Goal: Feedback & Contribution: Contribute content

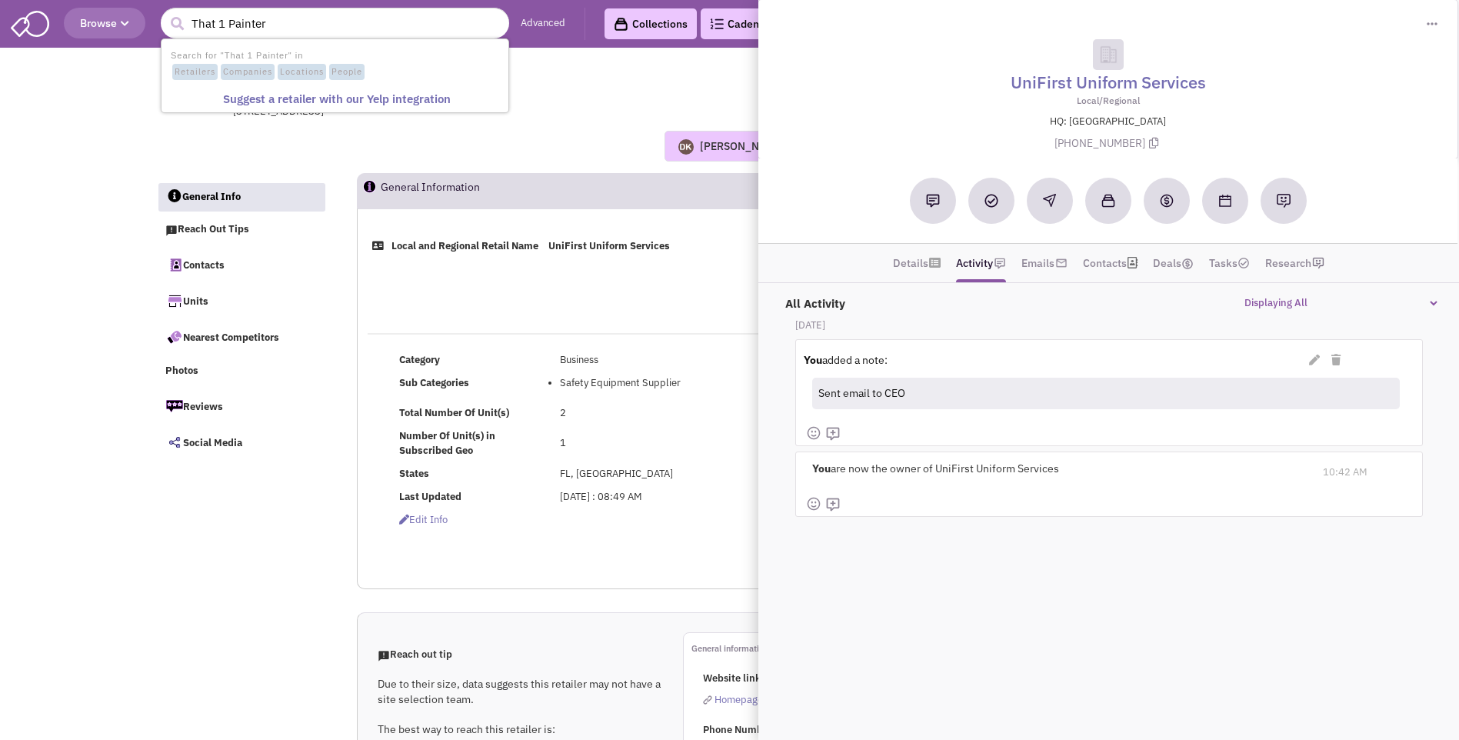
type input "That 1 Painter"
click at [165, 12] on button "submit" at bounding box center [176, 23] width 23 height 23
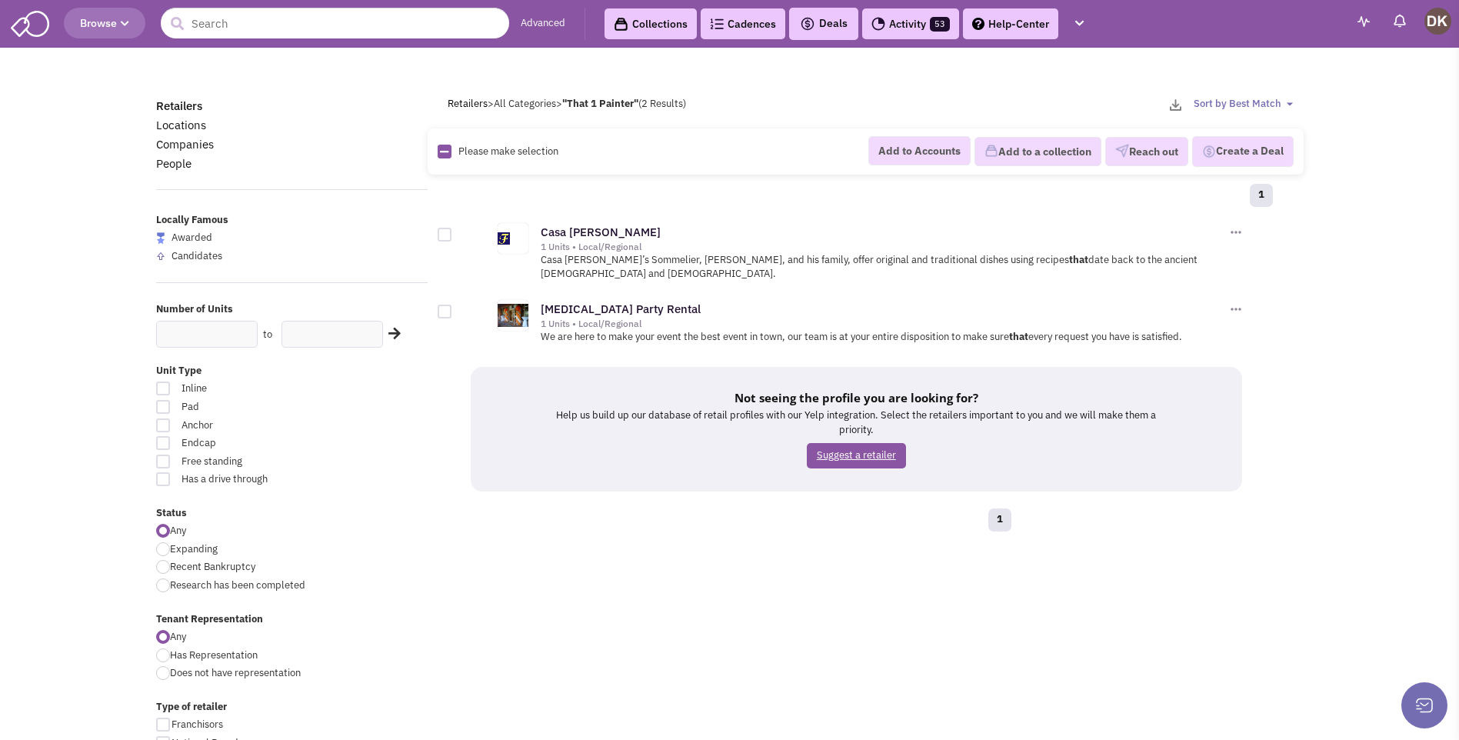
click at [848, 443] on link "Suggest a retailer" at bounding box center [856, 455] width 99 height 25
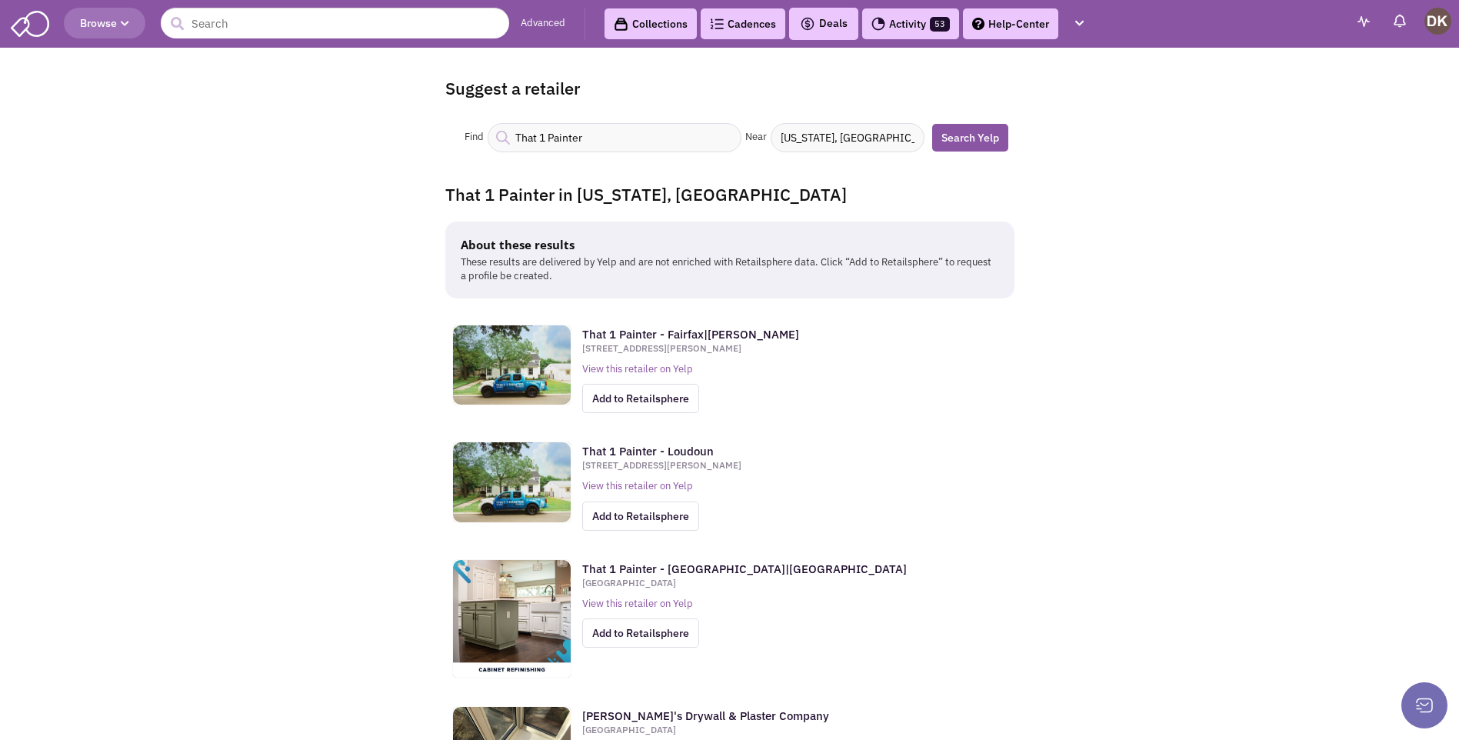
click at [879, 139] on input "Washington, DC" at bounding box center [848, 137] width 154 height 29
type input "W"
type input "i"
type input "inwood wv"
click at [976, 141] on link "Search Yelp" at bounding box center [970, 138] width 76 height 28
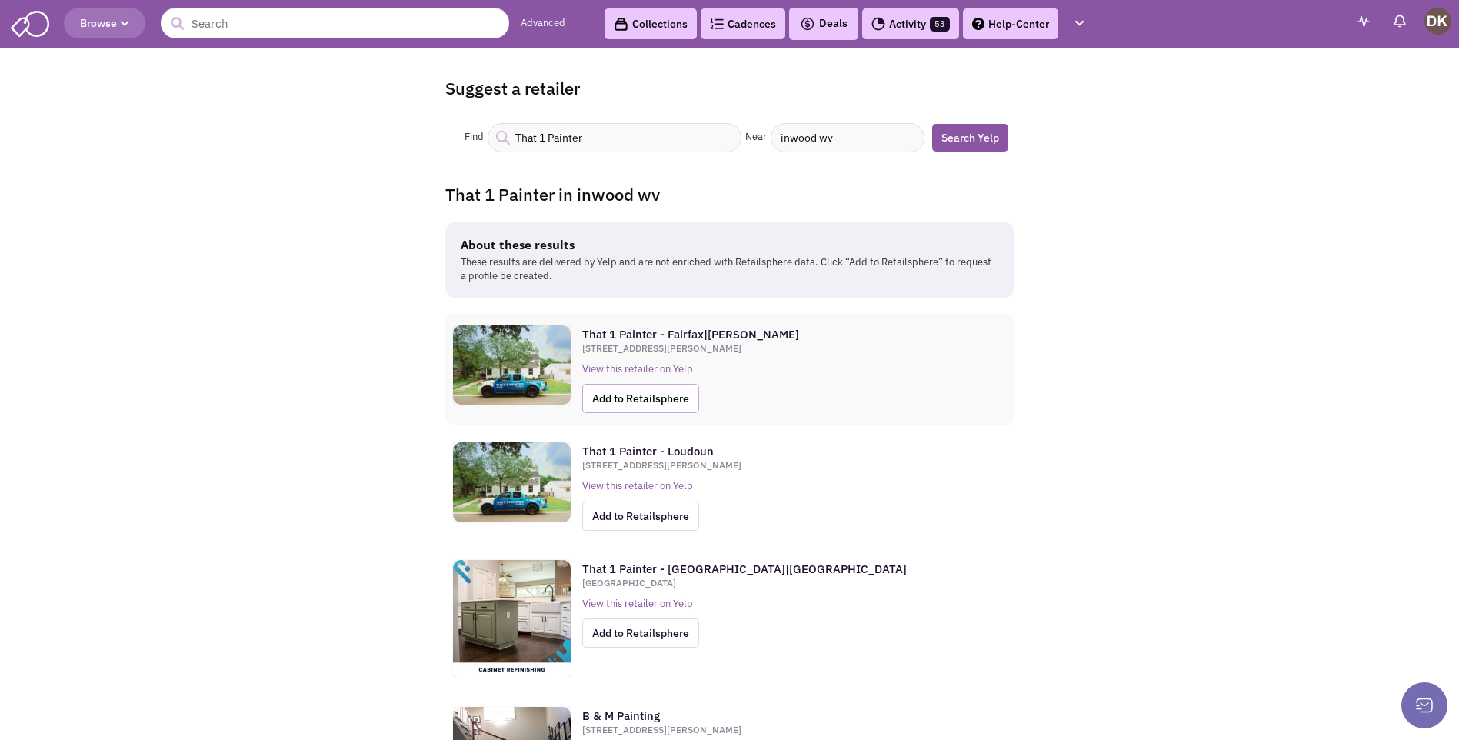
click at [618, 398] on span "Add to Retailsphere" at bounding box center [640, 398] width 117 height 29
